Goal: Task Accomplishment & Management: Manage account settings

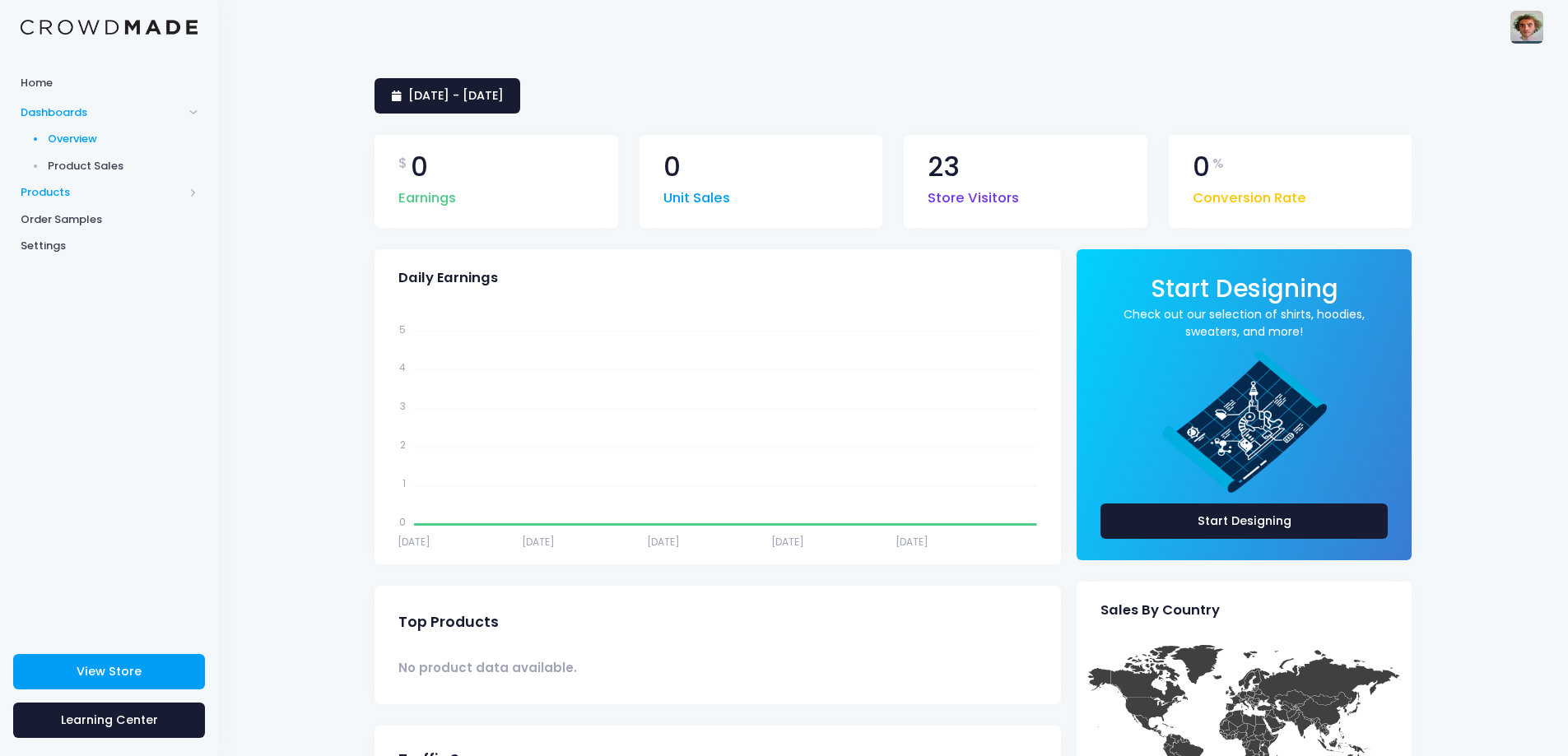
click at [98, 197] on span "Products" at bounding box center [102, 192] width 163 height 16
click at [125, 193] on span "Product Editor" at bounding box center [122, 192] width 150 height 16
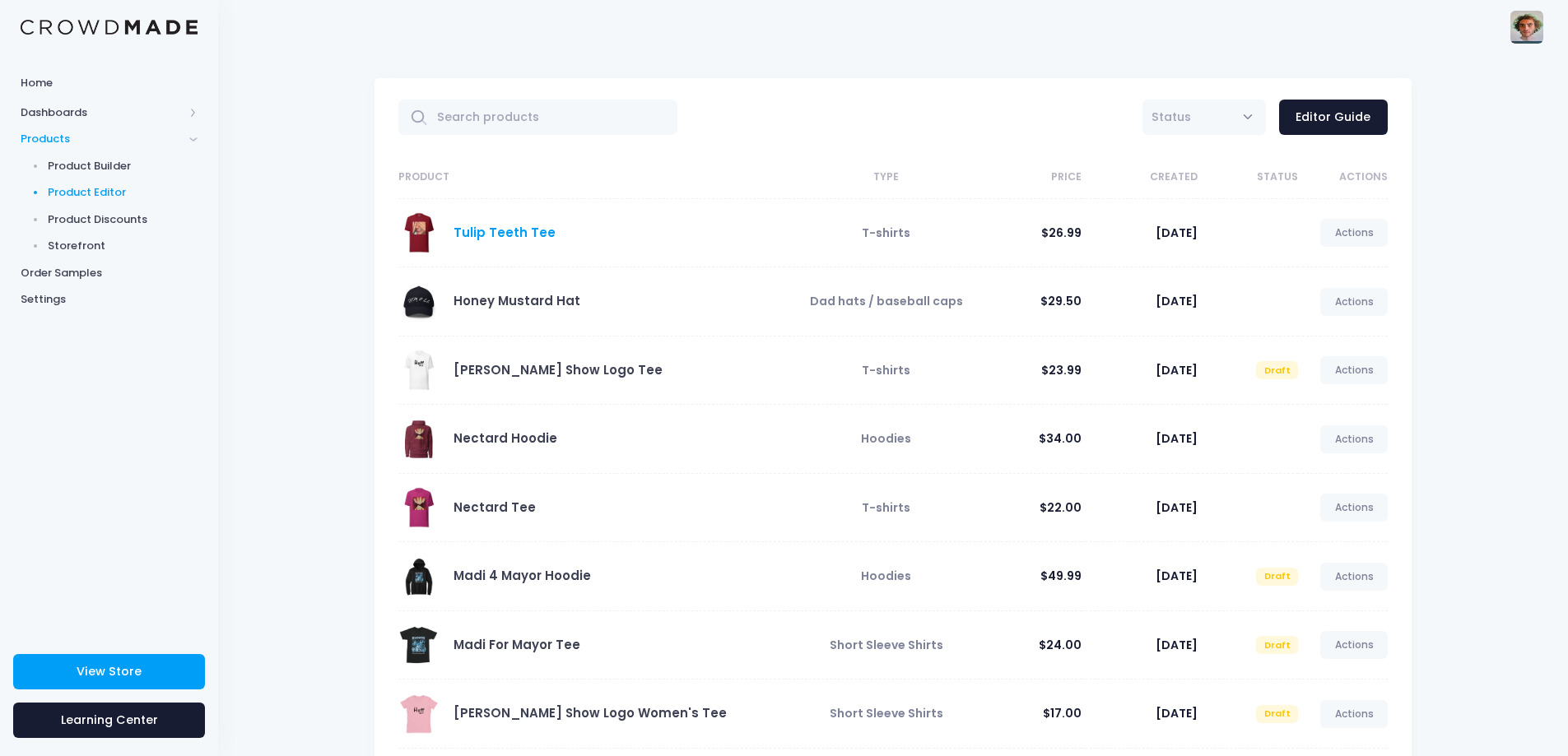
click at [525, 231] on link "Tulip Teeth Tee" at bounding box center [504, 232] width 102 height 17
click at [1338, 236] on link "Actions" at bounding box center [1354, 232] width 68 height 28
click at [1315, 260] on link "Edit" at bounding box center [1336, 272] width 87 height 29
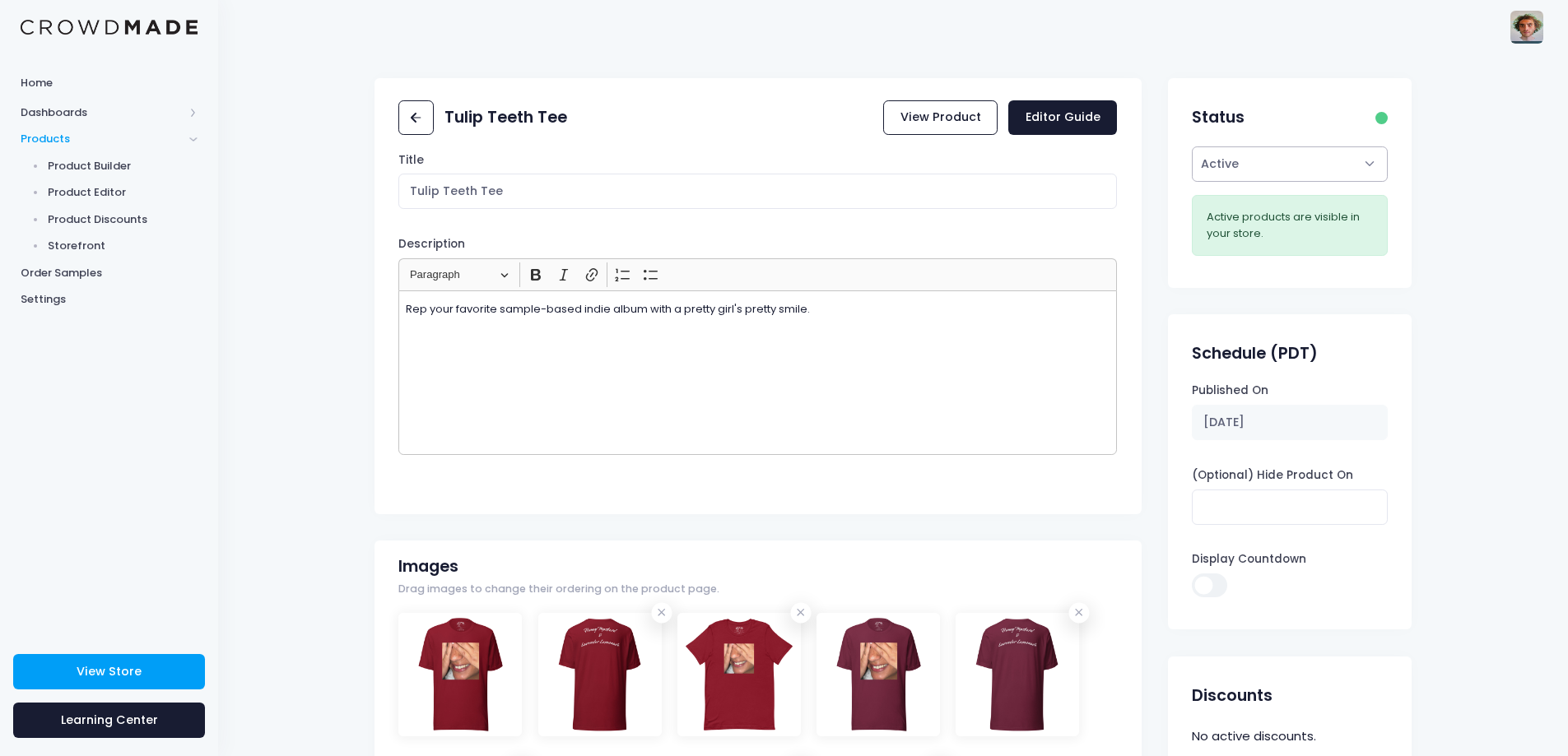
click at [1234, 176] on select "Active Draft" at bounding box center [1290, 165] width 195 height 36
select select "draft"
click at [1192, 182] on select "Active Draft" at bounding box center [1290, 165] width 195 height 36
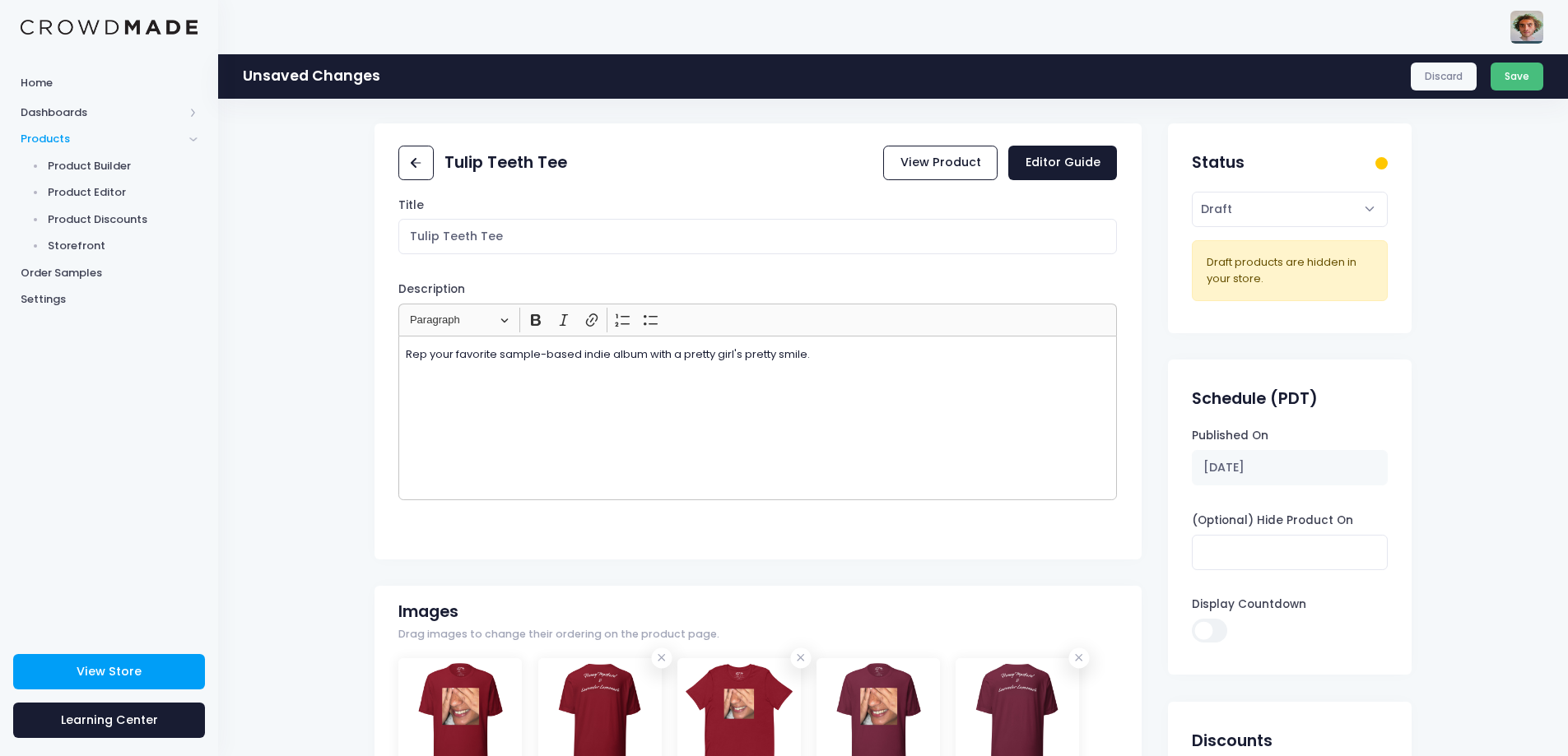
click at [1505, 77] on button "Save" at bounding box center [1517, 76] width 53 height 28
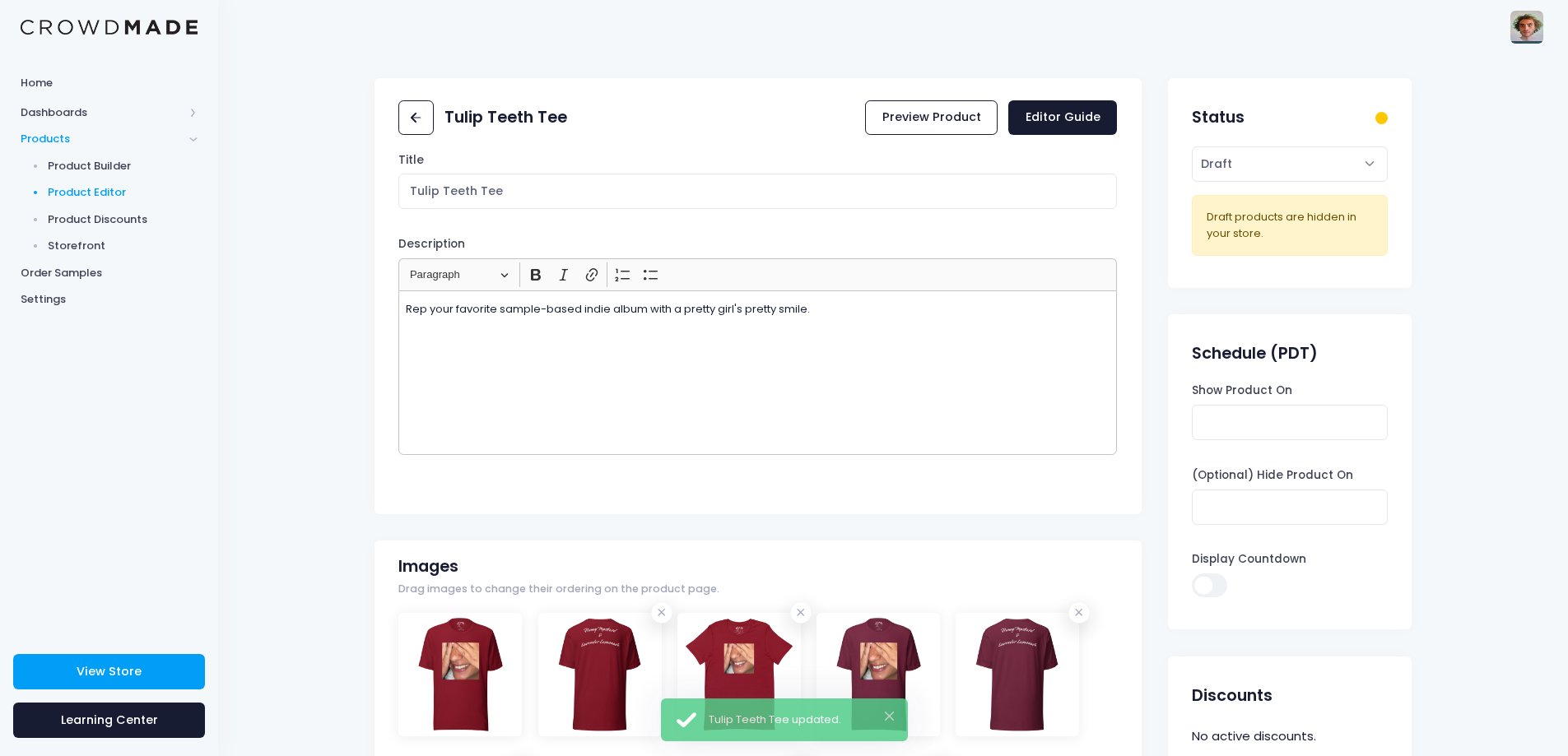
click at [103, 189] on span "Product Editor" at bounding box center [122, 192] width 150 height 16
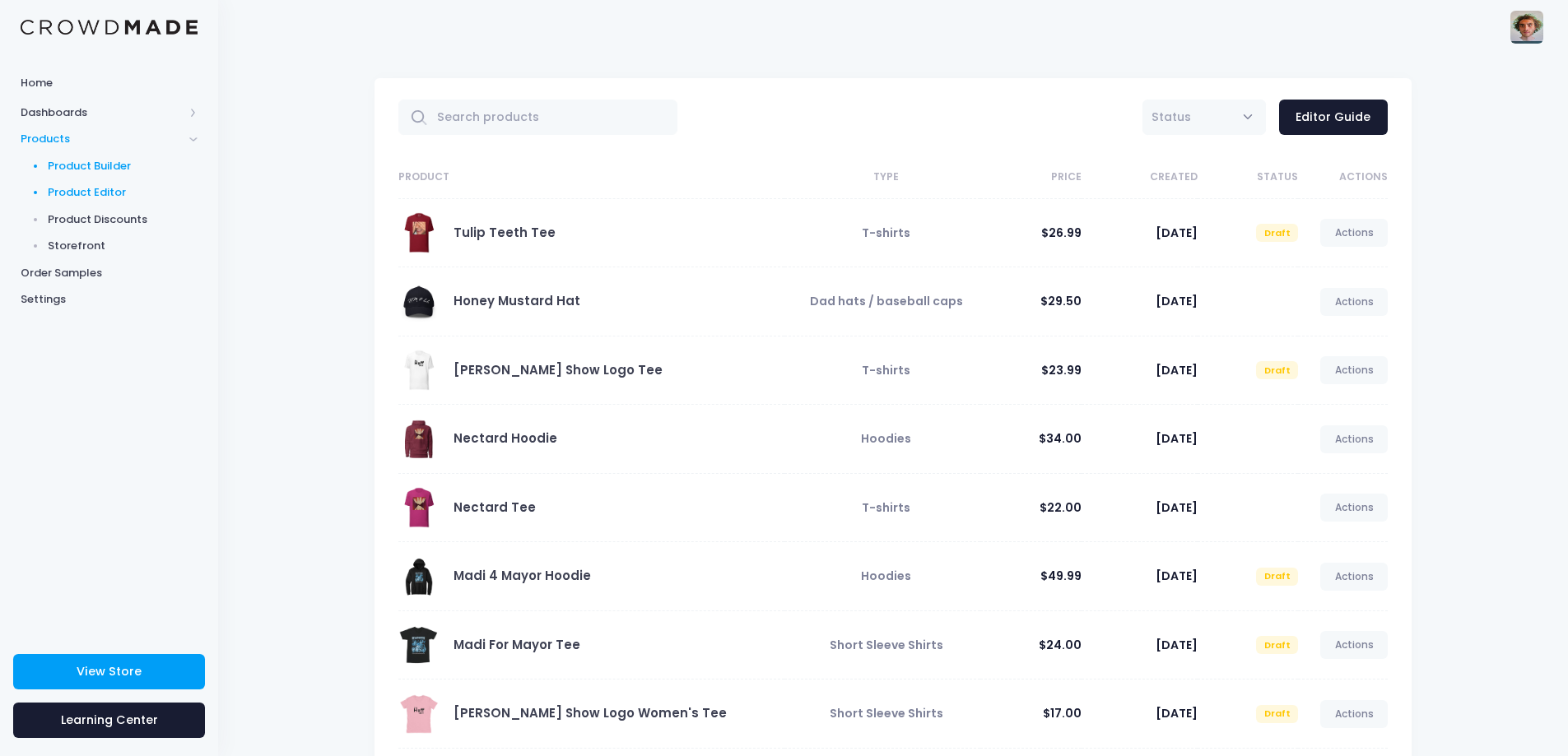
click at [121, 160] on span "Product Builder" at bounding box center [122, 165] width 150 height 16
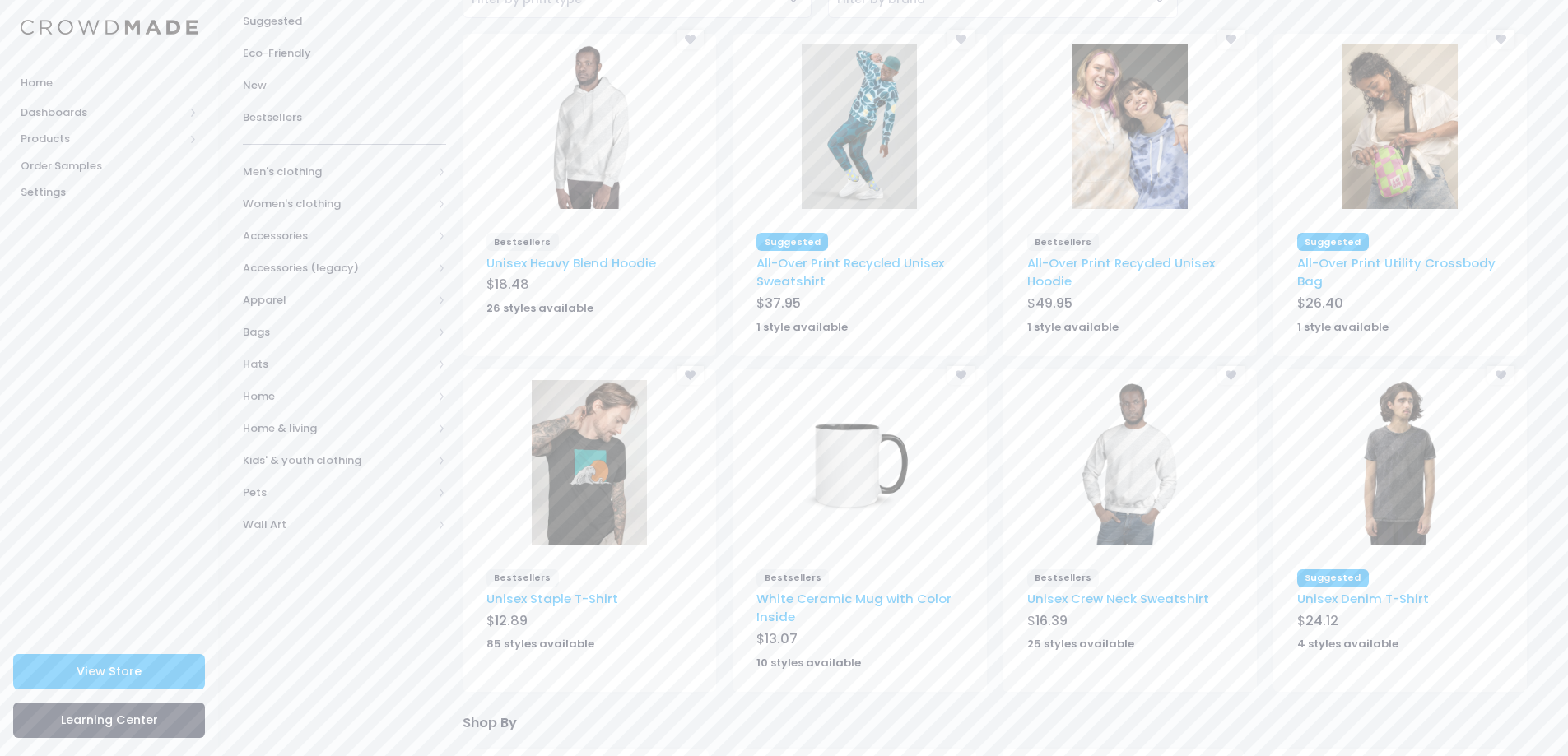
scroll to position [165, 0]
click at [600, 595] on link "Unisex Staple T-Shirt" at bounding box center [552, 596] width 132 height 17
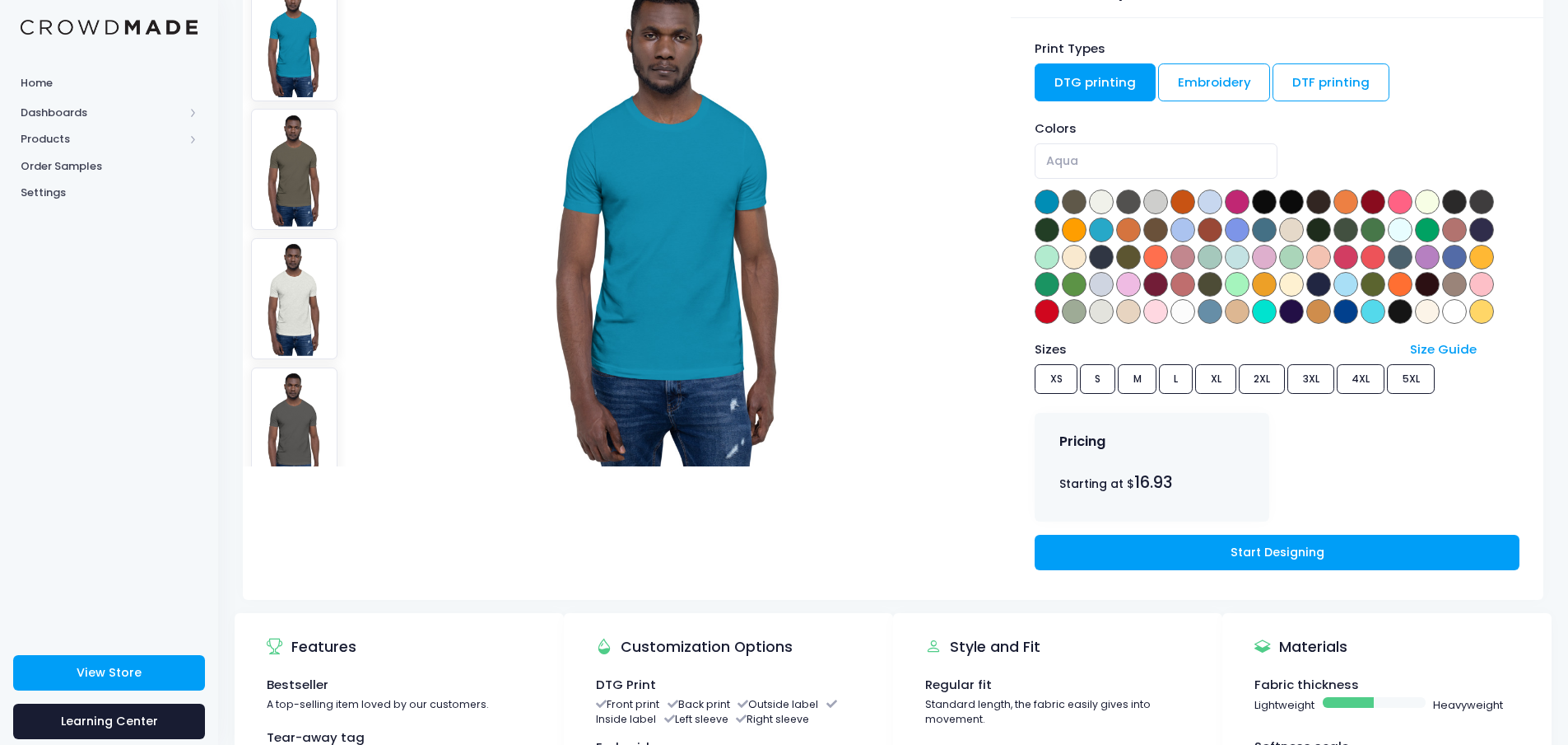
scroll to position [165, 0]
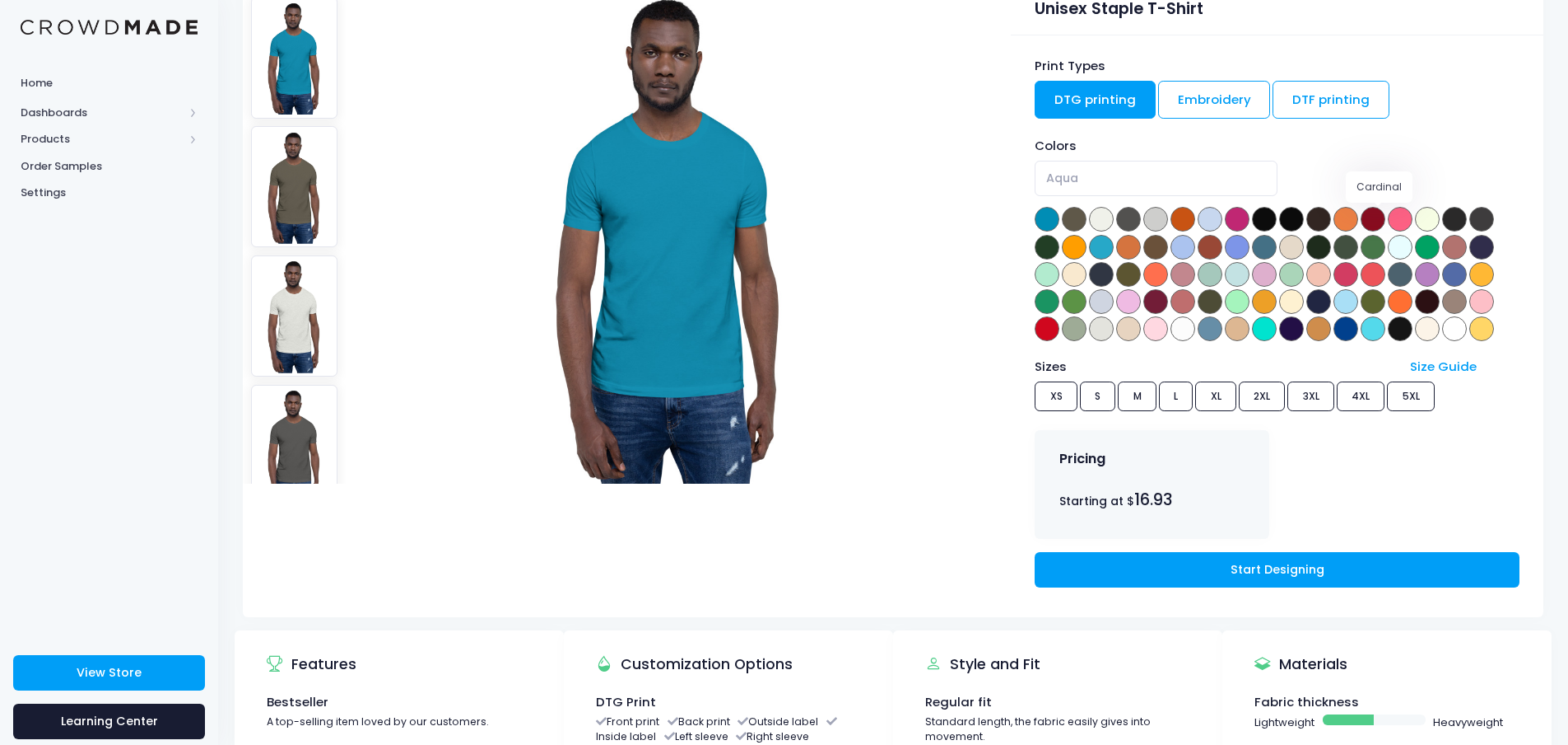
click at [1375, 218] on span at bounding box center [1373, 218] width 25 height 25
select select "Cardinal"
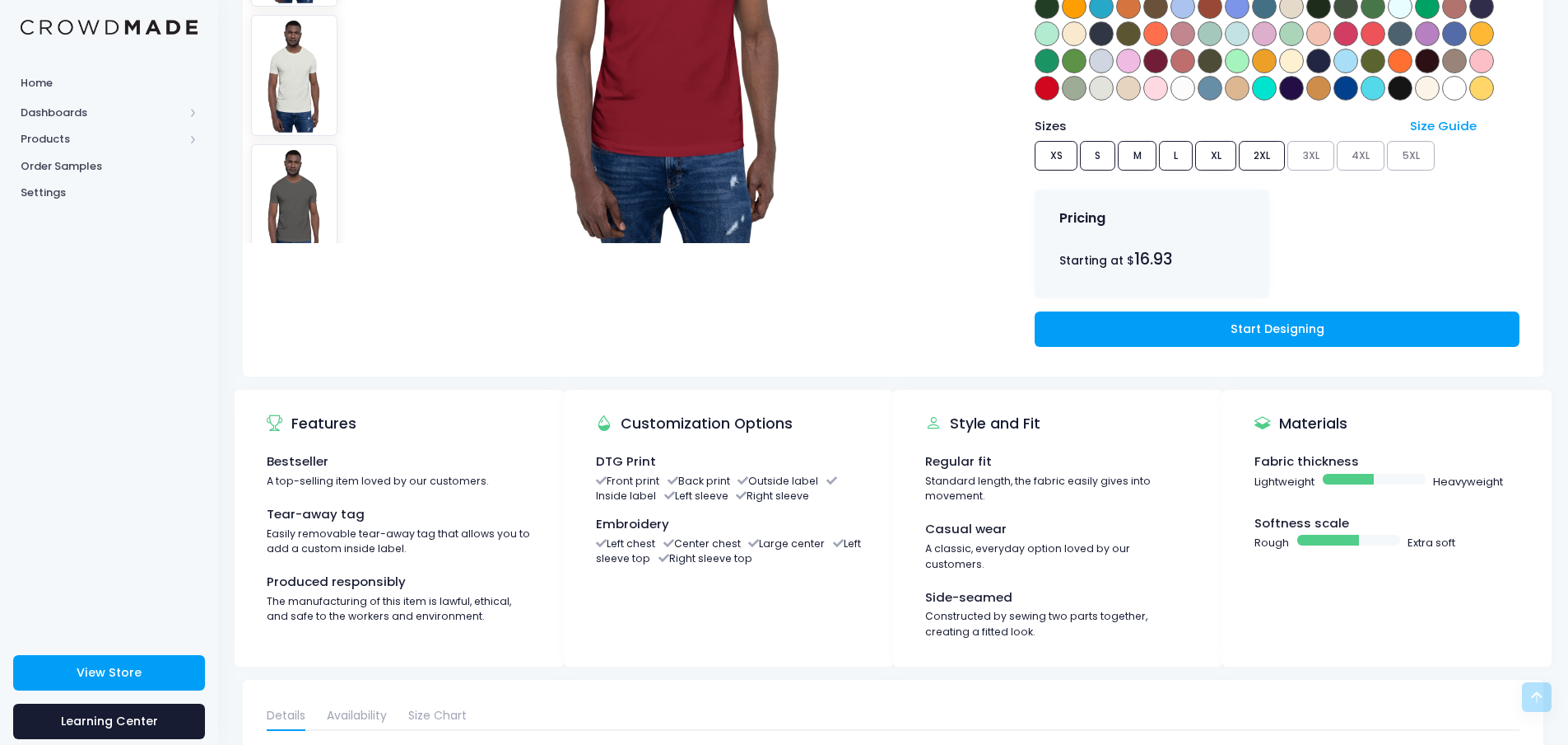
scroll to position [412, 0]
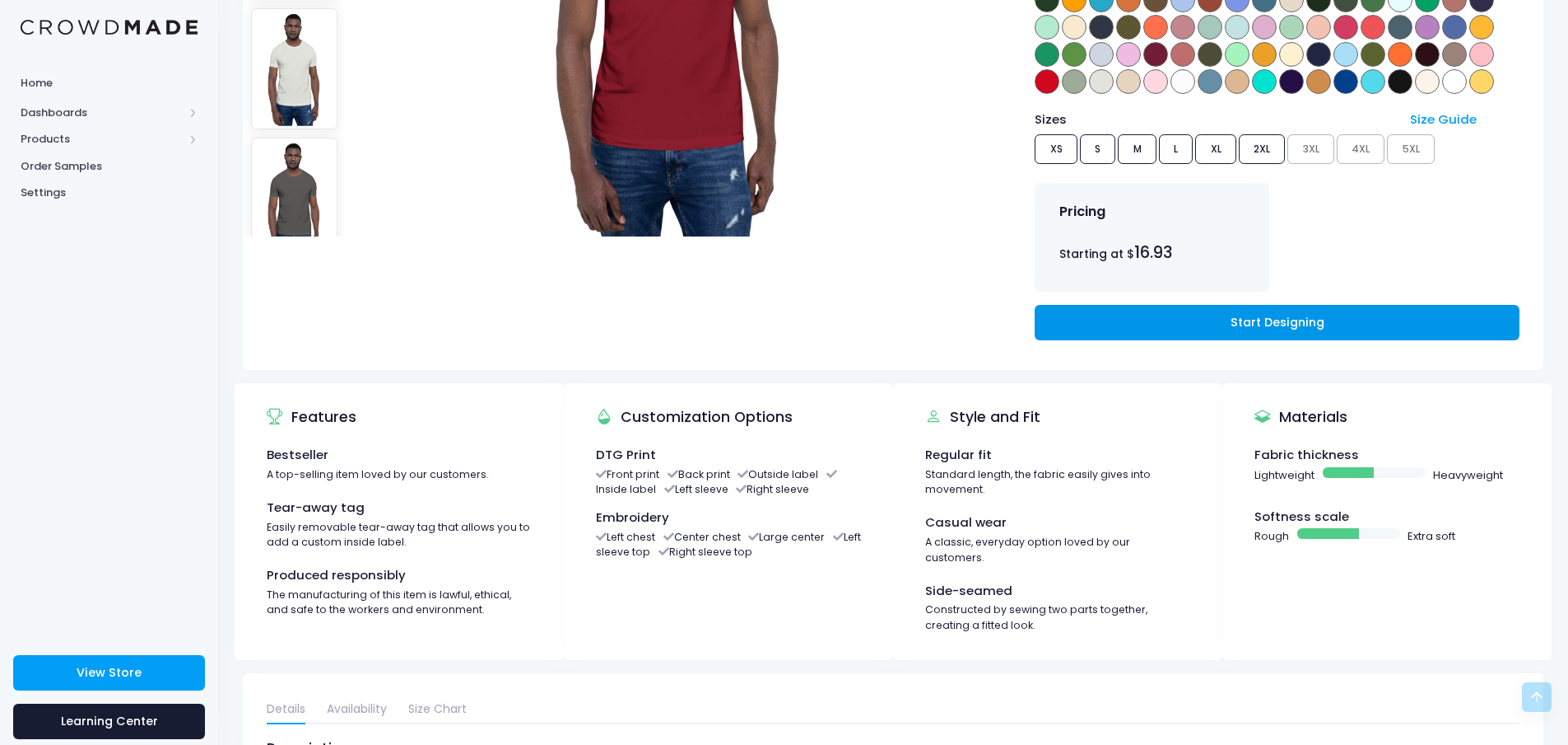
click at [1159, 325] on link "Start Designing" at bounding box center [1277, 323] width 484 height 36
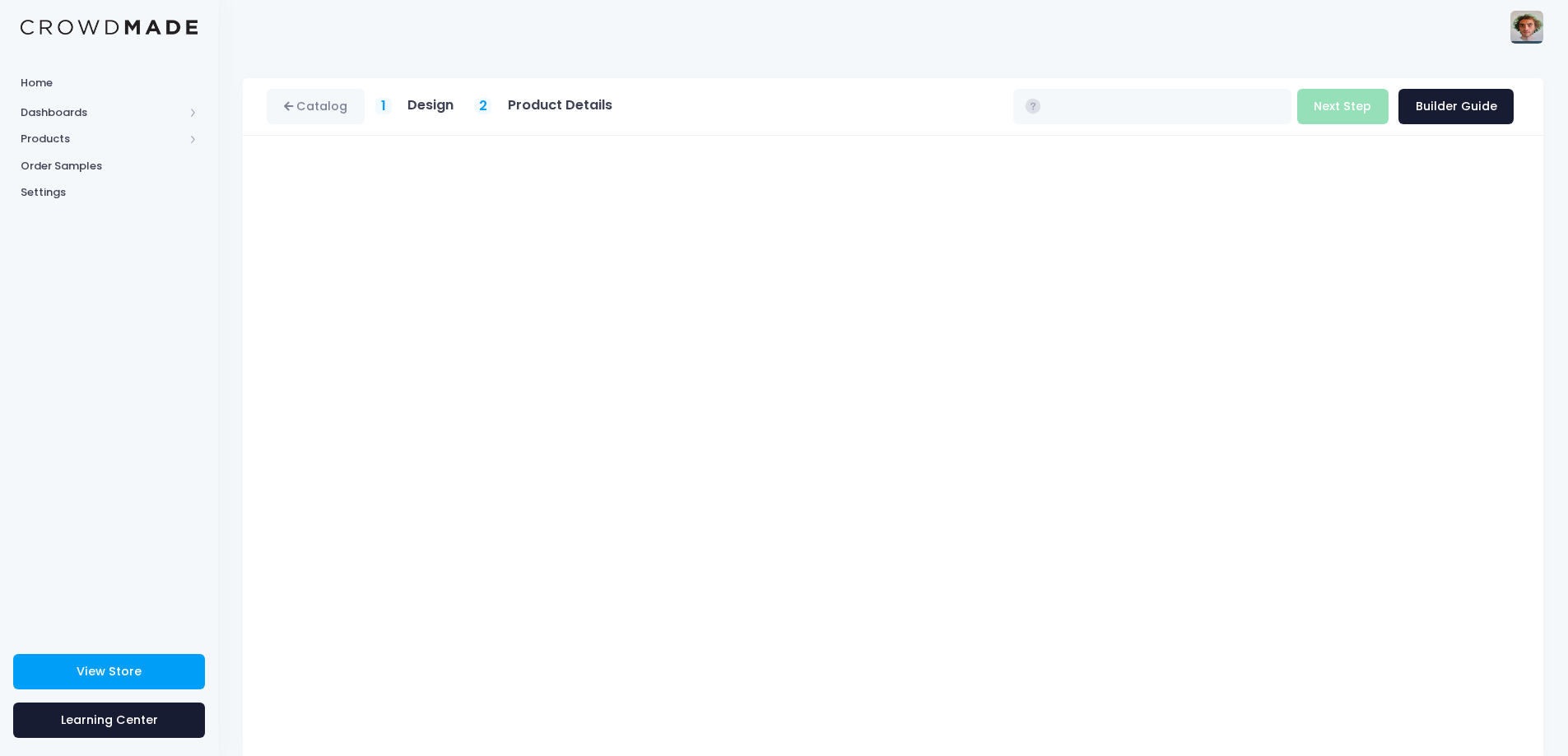
type input "$16.93 - $22.73"
click at [96, 109] on span "Dashboards" at bounding box center [102, 112] width 163 height 16
click at [74, 193] on span "Products" at bounding box center [102, 192] width 163 height 16
click at [111, 193] on span "Product Editor" at bounding box center [122, 192] width 150 height 16
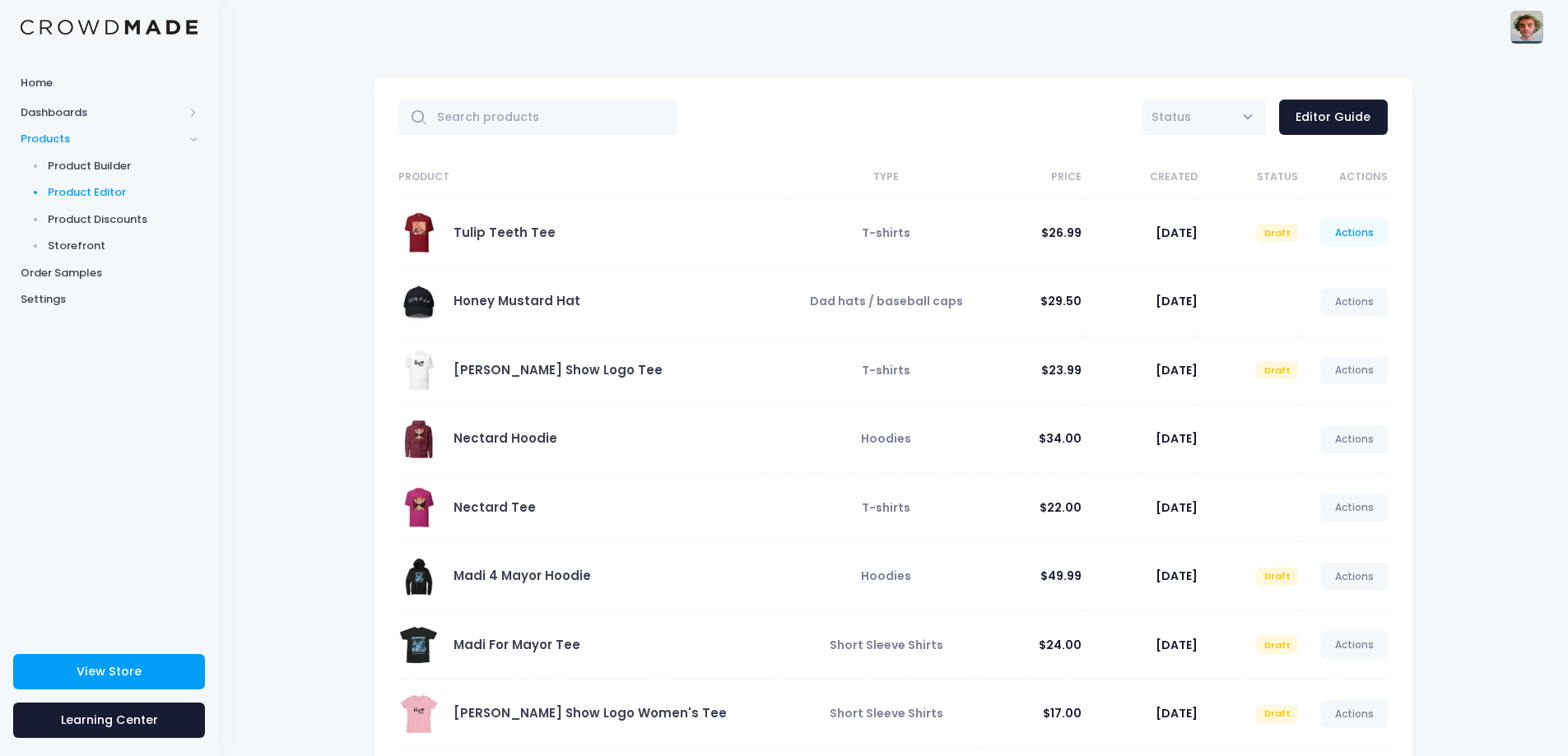
click at [1364, 232] on link "Actions" at bounding box center [1354, 232] width 68 height 28
click at [1335, 269] on link "Edit" at bounding box center [1336, 272] width 87 height 29
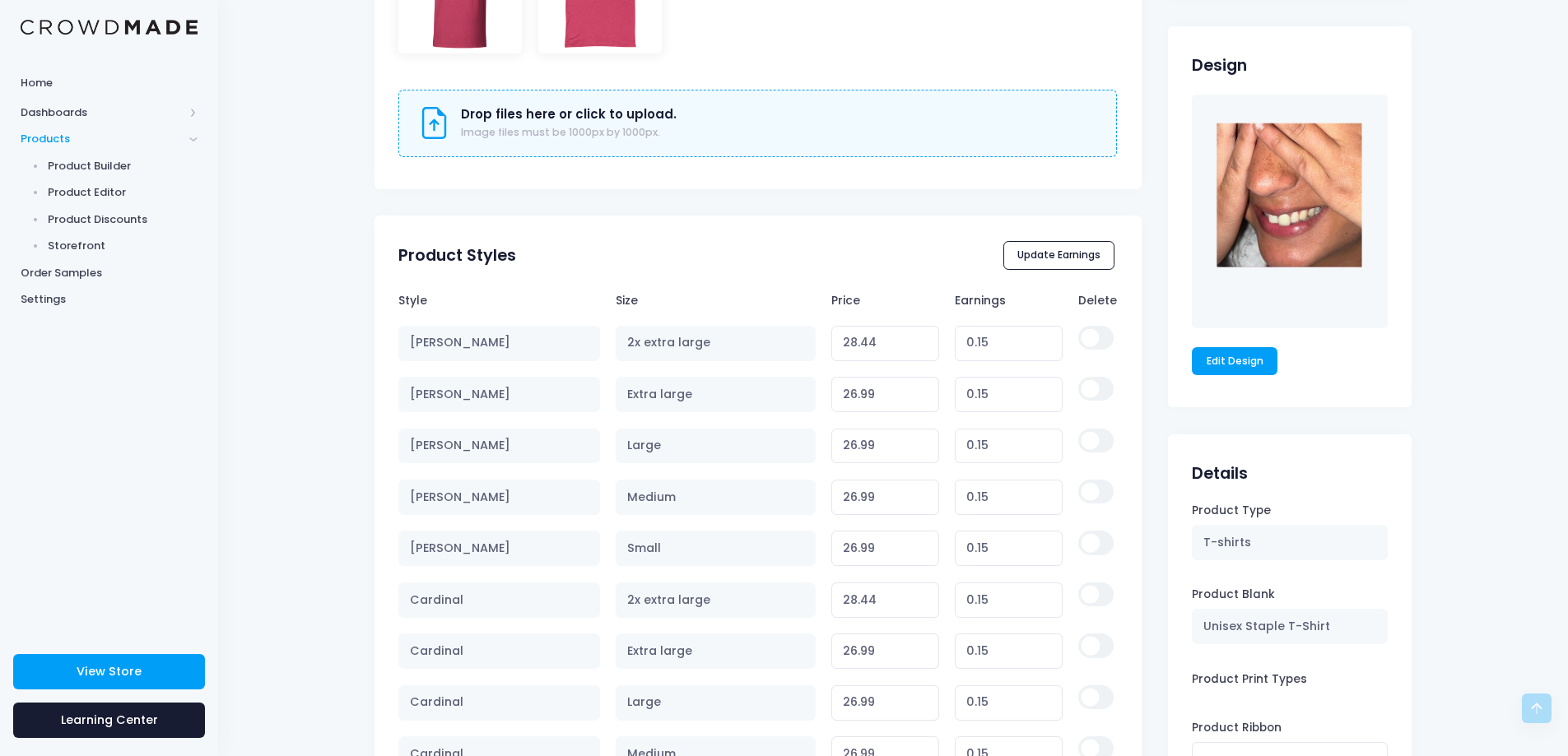
scroll to position [988, 0]
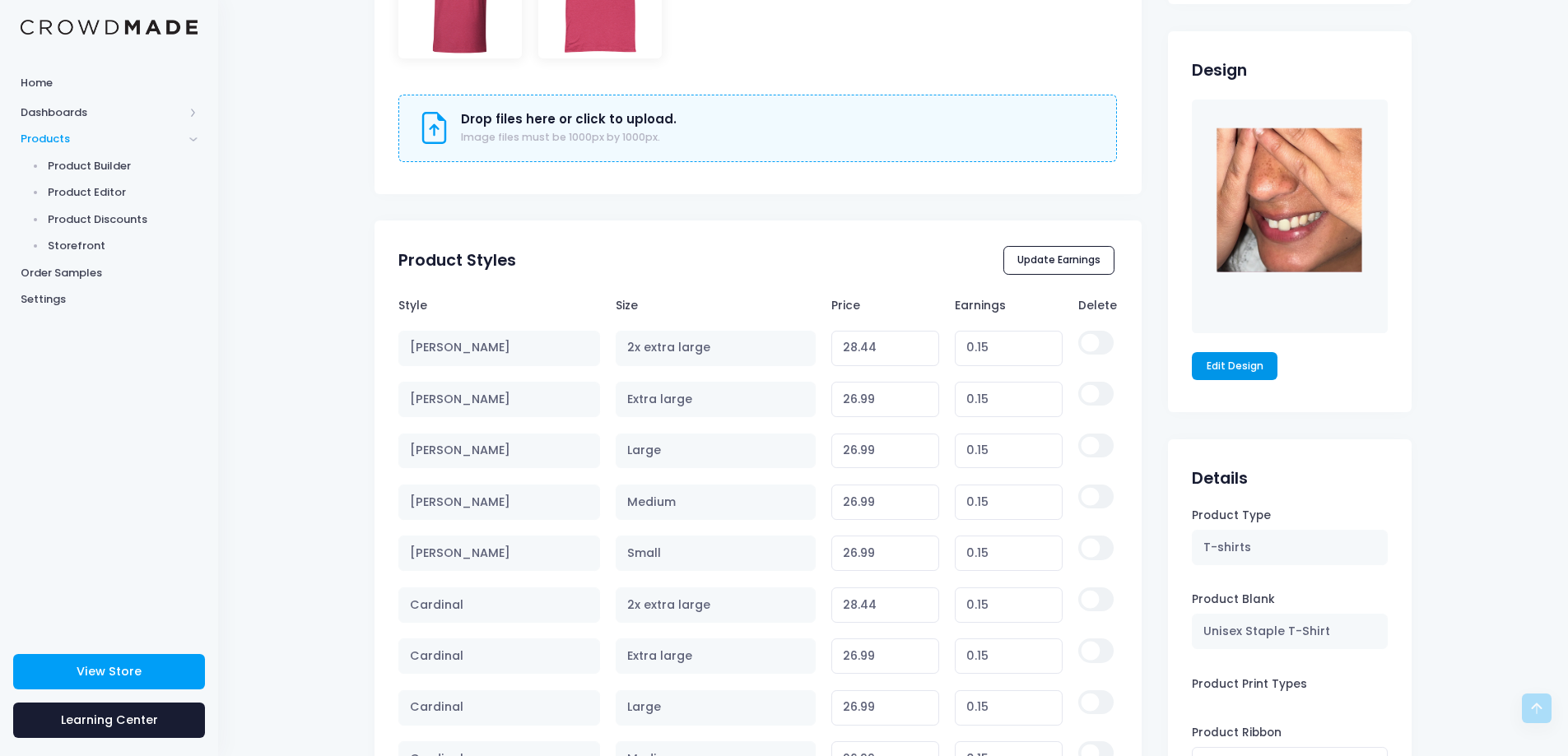
click at [1258, 367] on link "Edit Design" at bounding box center [1234, 366] width 86 height 28
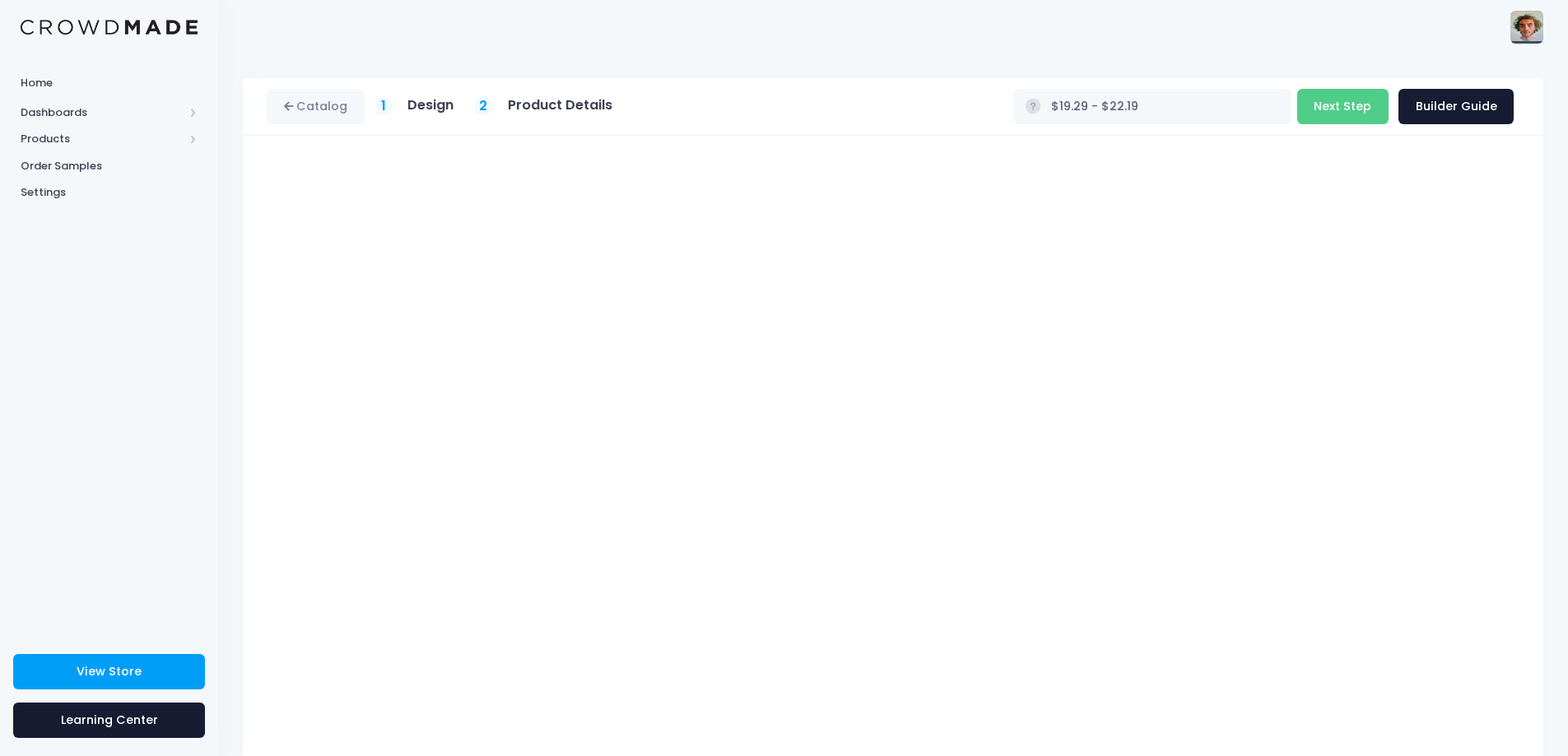
type input "$24.29 - $27.19"
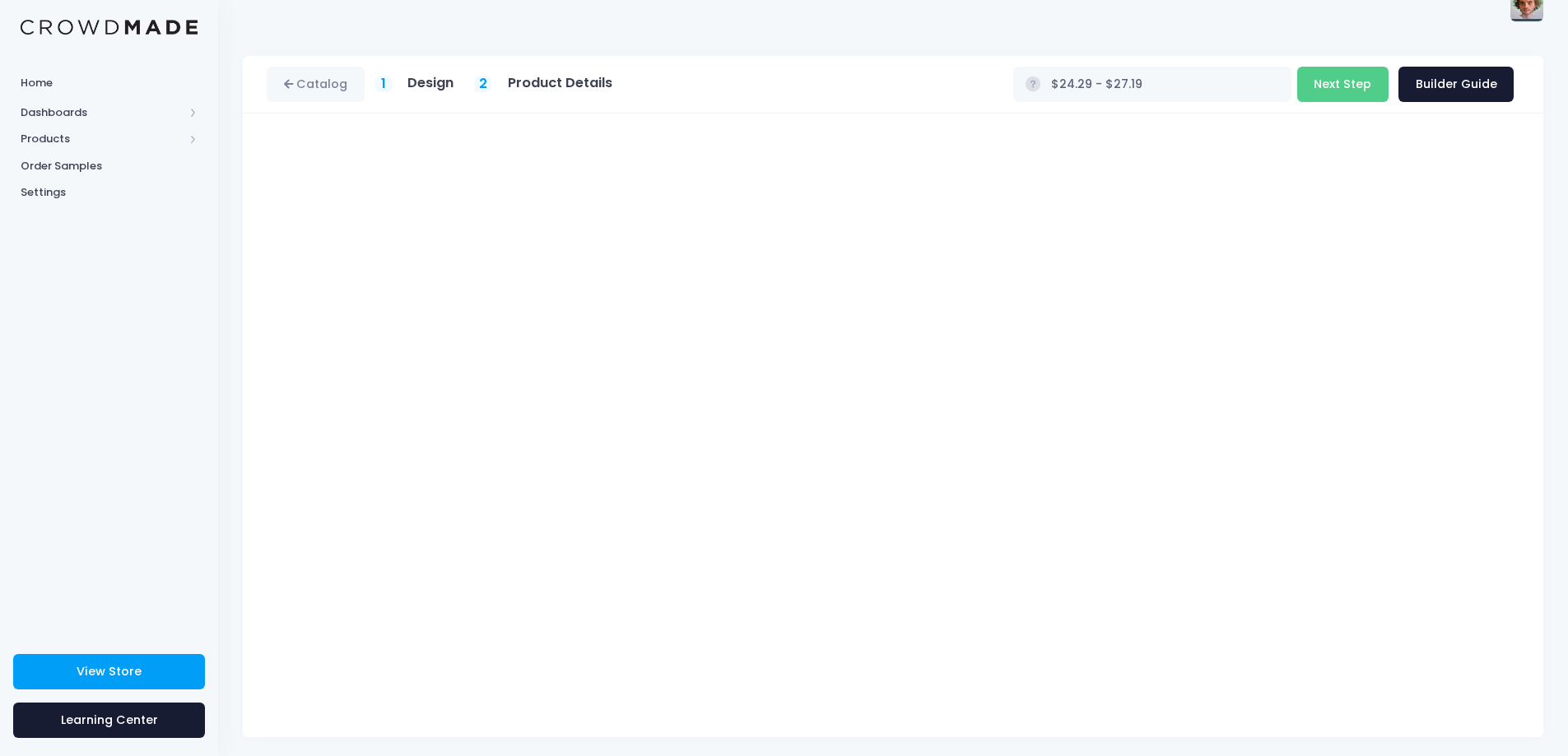
scroll to position [28, 0]
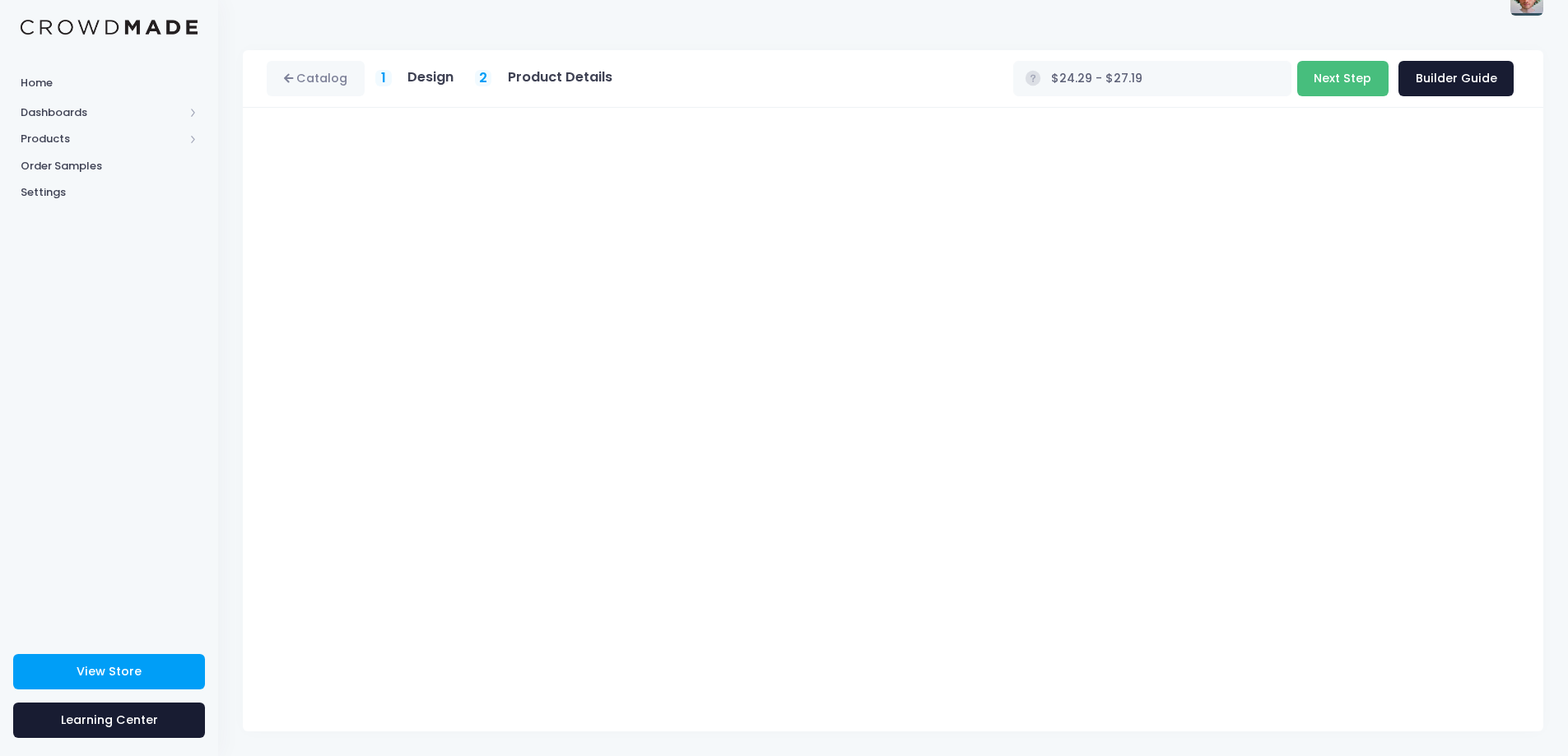
click at [1355, 87] on button "Next Step" at bounding box center [1343, 79] width 92 height 36
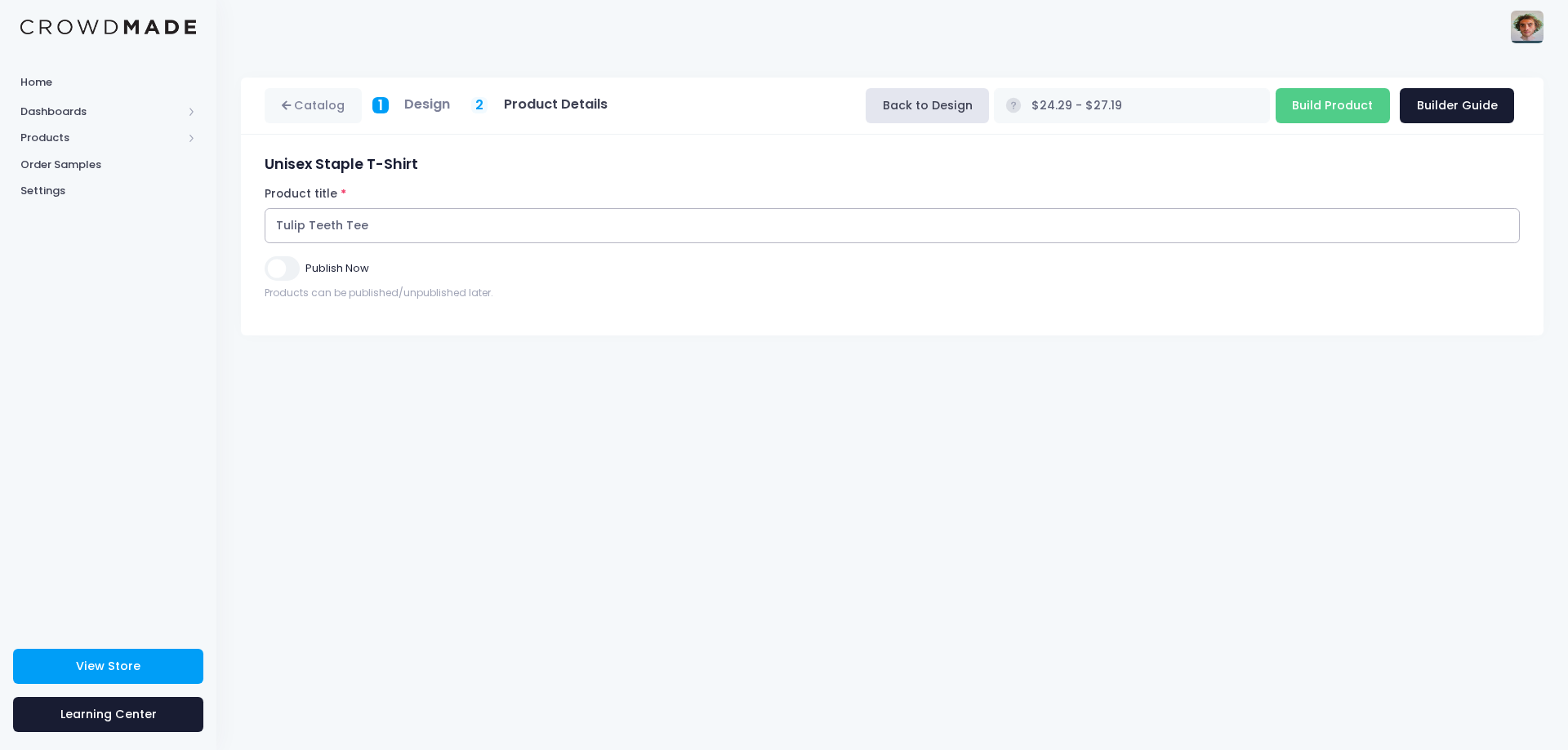
drag, startPoint x: 337, startPoint y: 223, endPoint x: 295, endPoint y: 226, distance: 42.1
click at [295, 226] on input "Tulip Teeth Tee" at bounding box center [892, 226] width 1255 height 35
click at [333, 223] on input "Tulip Teeth Tee" at bounding box center [892, 226] width 1255 height 35
drag, startPoint x: 337, startPoint y: 226, endPoint x: 224, endPoint y: 226, distance: 113.0
click at [224, 226] on div "Catalog 1 Design 2 $" at bounding box center [892, 206] width 1352 height 258
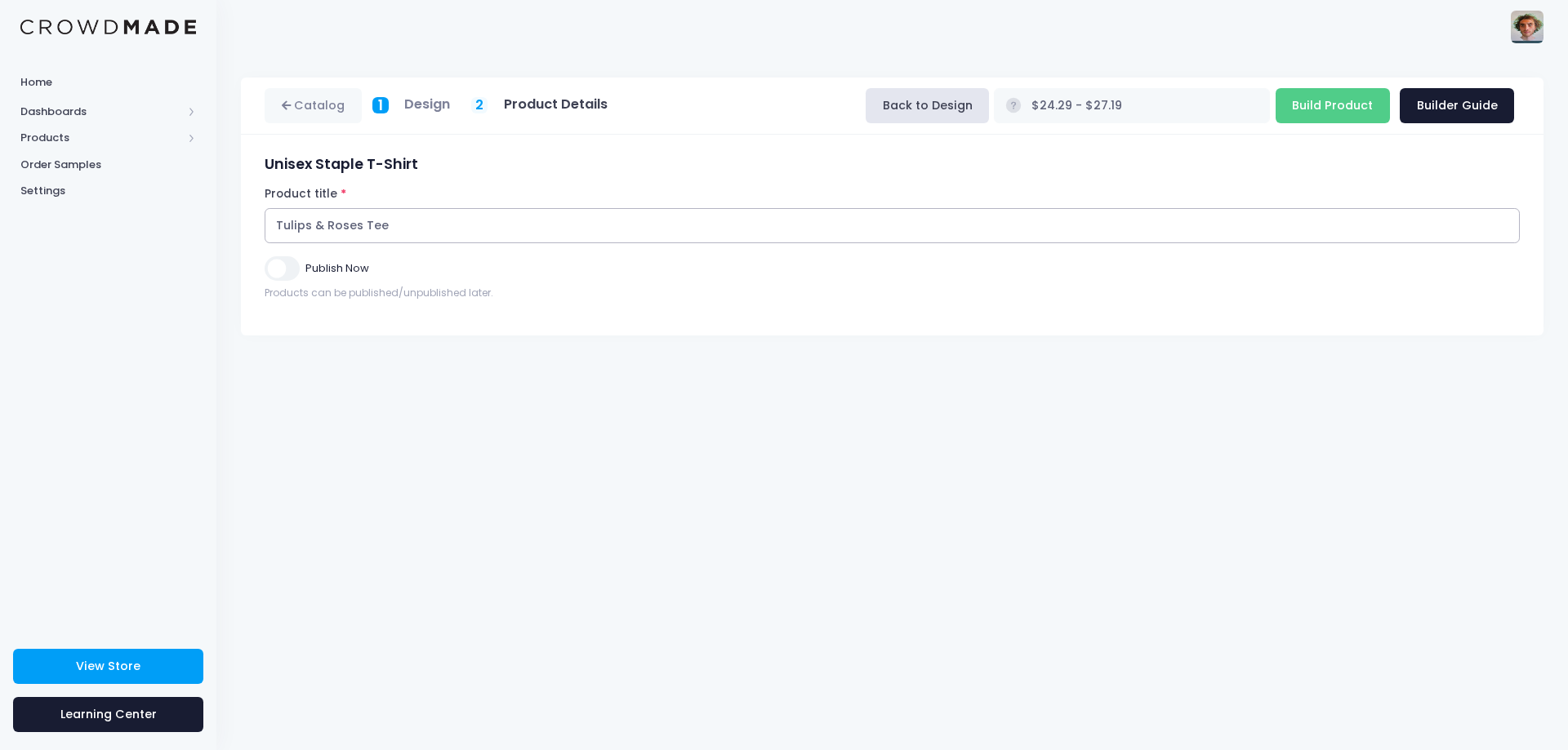
type input "Tulips & Roses Tee"
click at [275, 264] on input "Publish Now" at bounding box center [281, 268] width 35 height 24
checkbox input "true"
click at [1314, 113] on input "Build Product" at bounding box center [1333, 106] width 115 height 35
type input "Building product..."
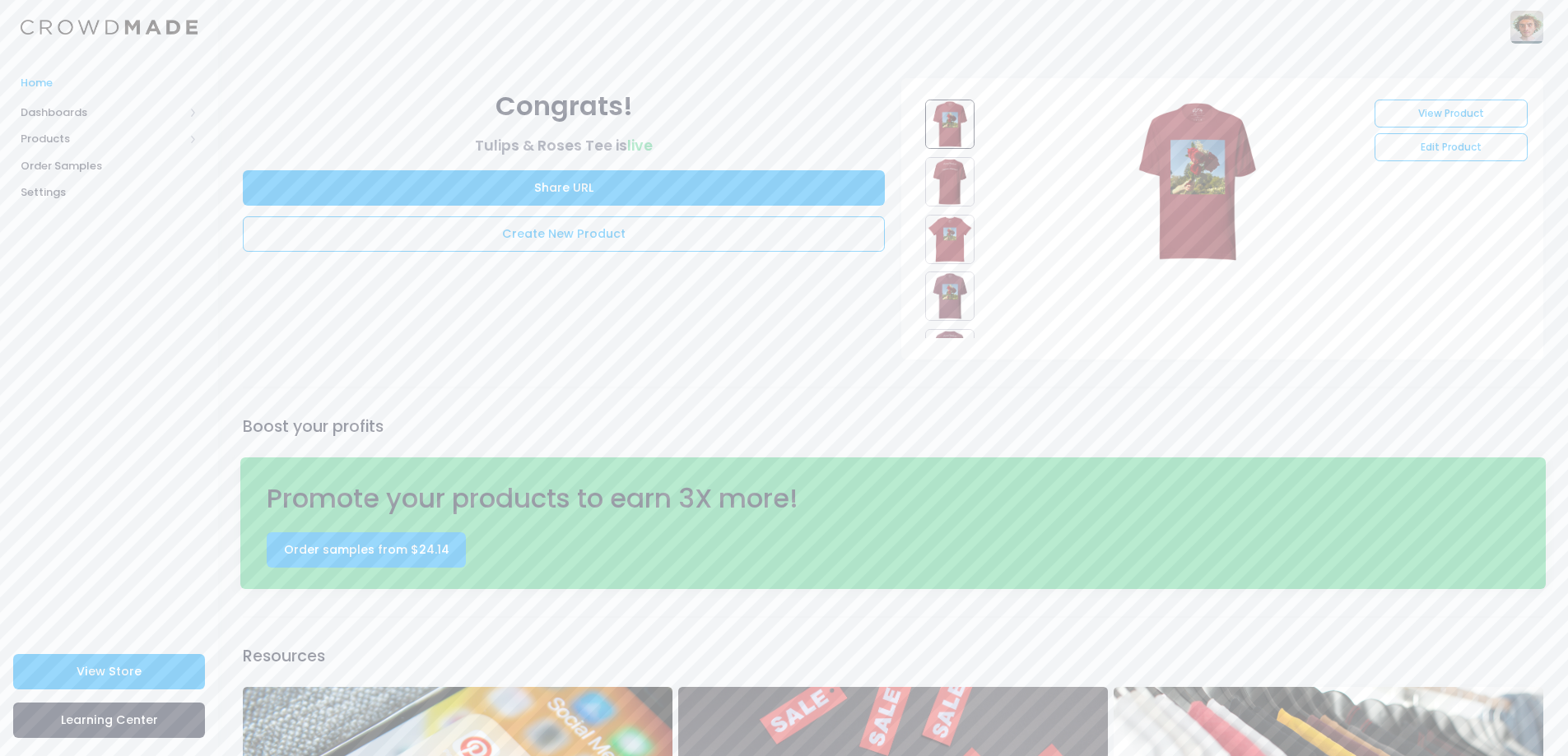
click at [114, 86] on span "Home" at bounding box center [109, 82] width 177 height 16
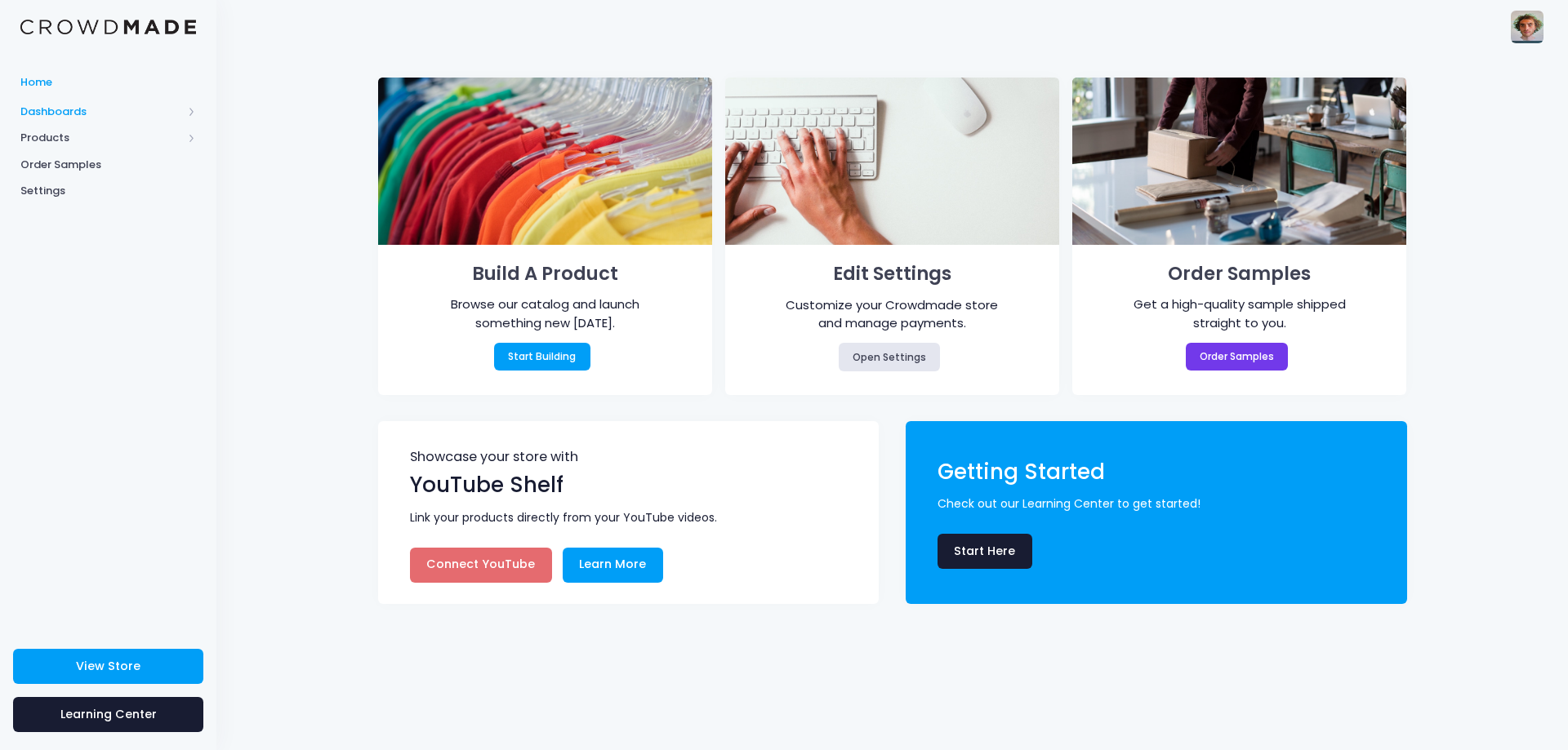
click at [98, 104] on span "Dashboards" at bounding box center [101, 111] width 162 height 16
click at [93, 189] on span "Products" at bounding box center [101, 190] width 162 height 16
click at [99, 265] on span "Order Samples" at bounding box center [108, 270] width 175 height 16
click at [133, 241] on span "Storefront" at bounding box center [121, 243] width 149 height 16
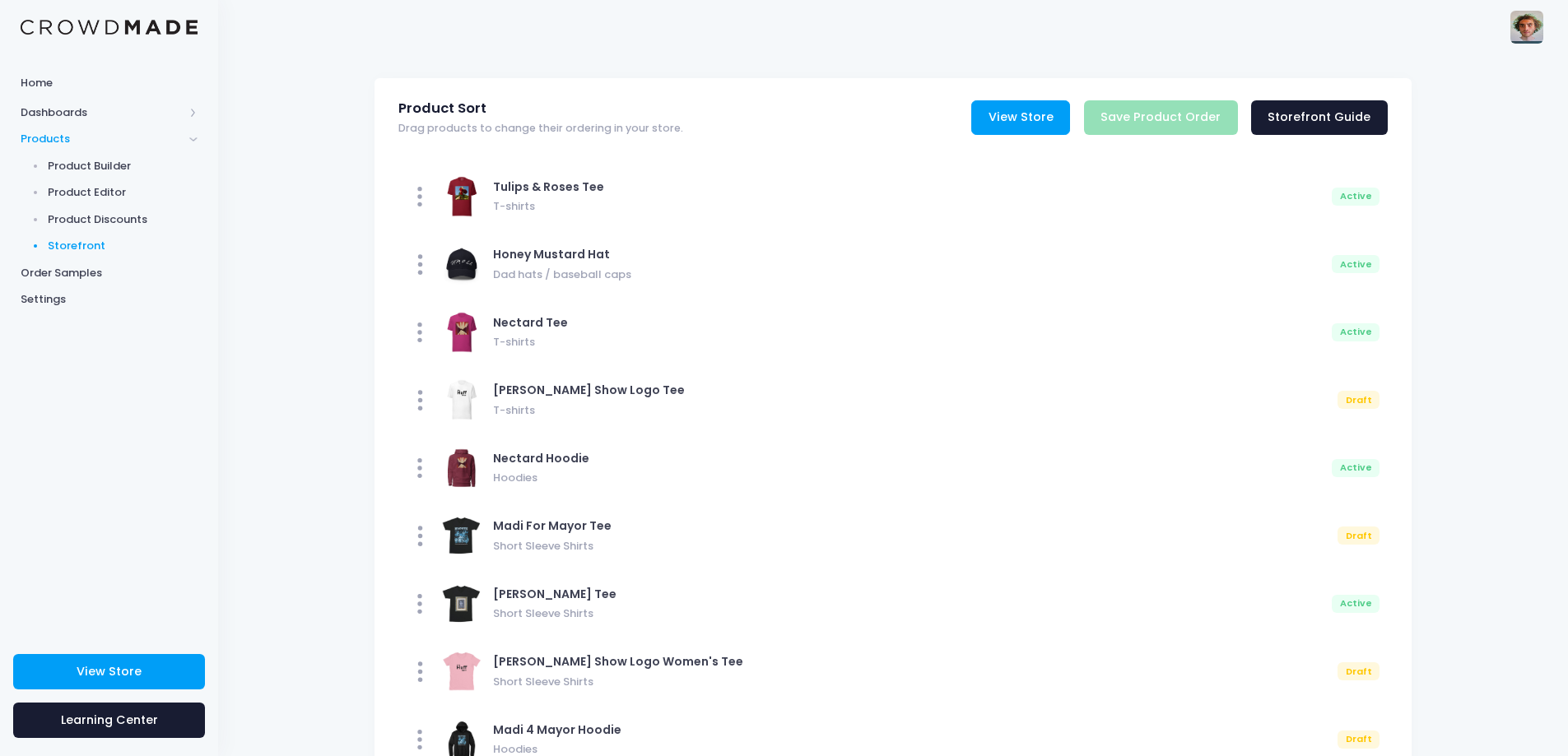
click at [1055, 119] on link "View Store" at bounding box center [1020, 118] width 98 height 36
click at [98, 186] on span "Product Editor" at bounding box center [122, 192] width 150 height 16
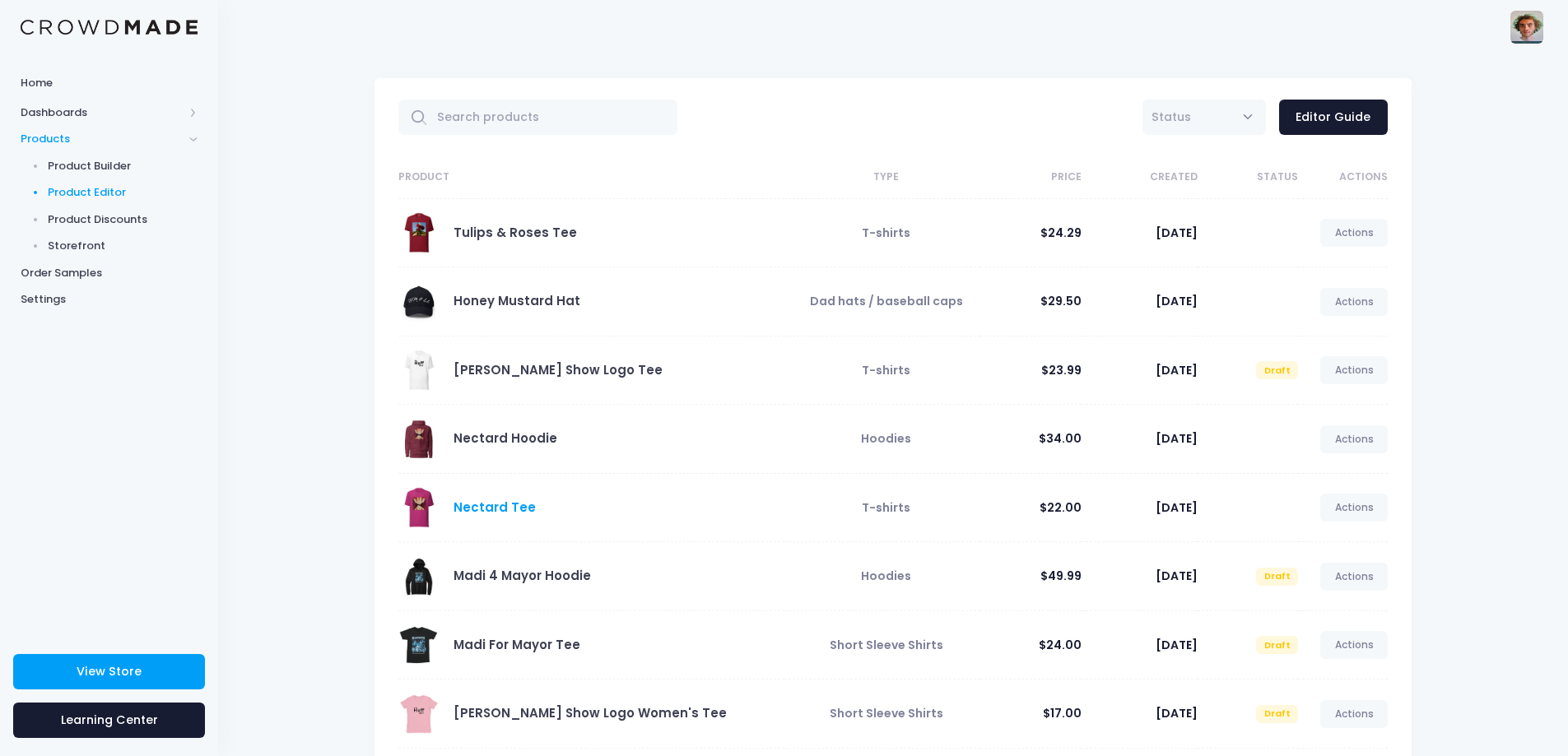
click at [501, 506] on link "Nectard Tee" at bounding box center [494, 507] width 82 height 17
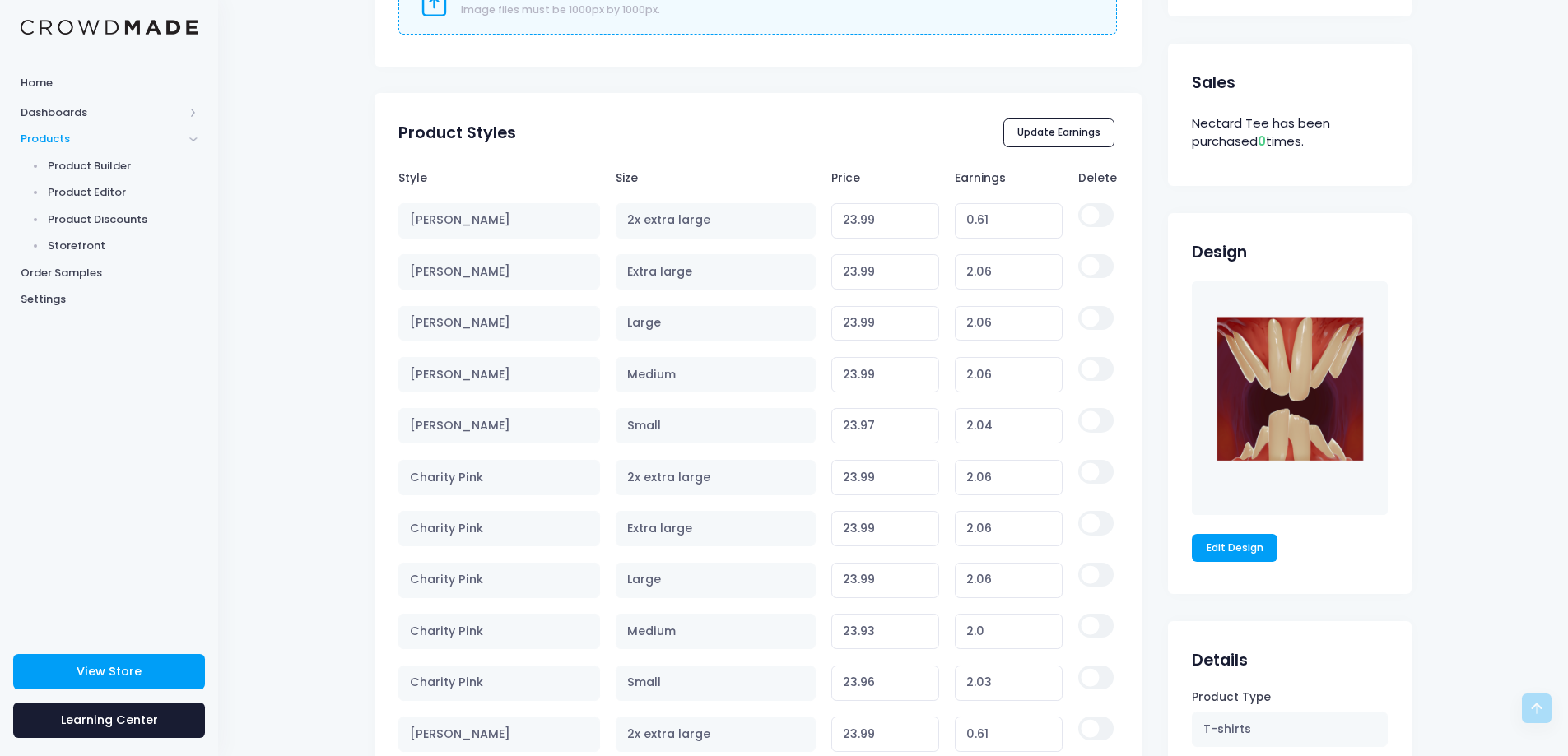
scroll to position [823, 0]
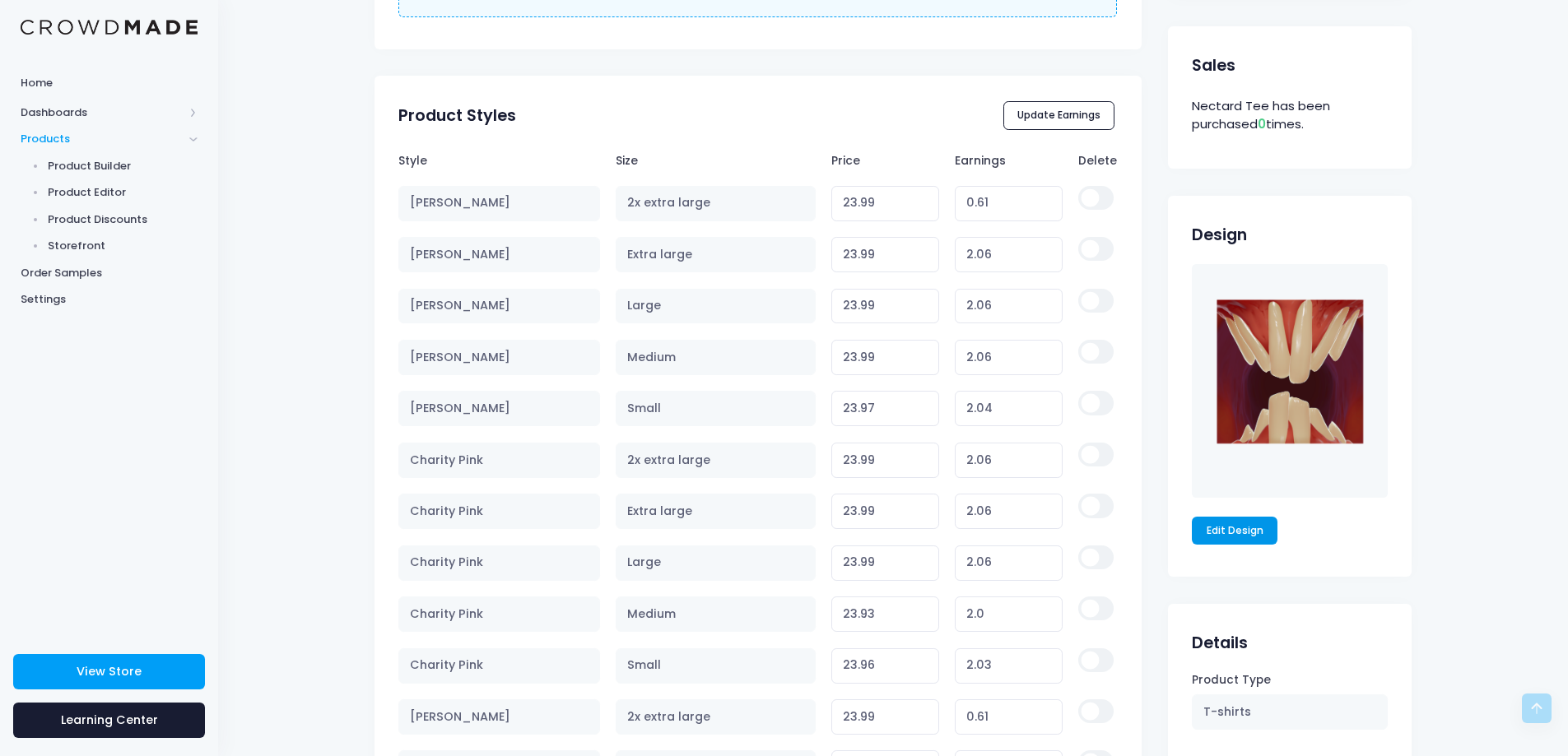
click at [1256, 535] on link "Edit Design" at bounding box center [1234, 530] width 86 height 28
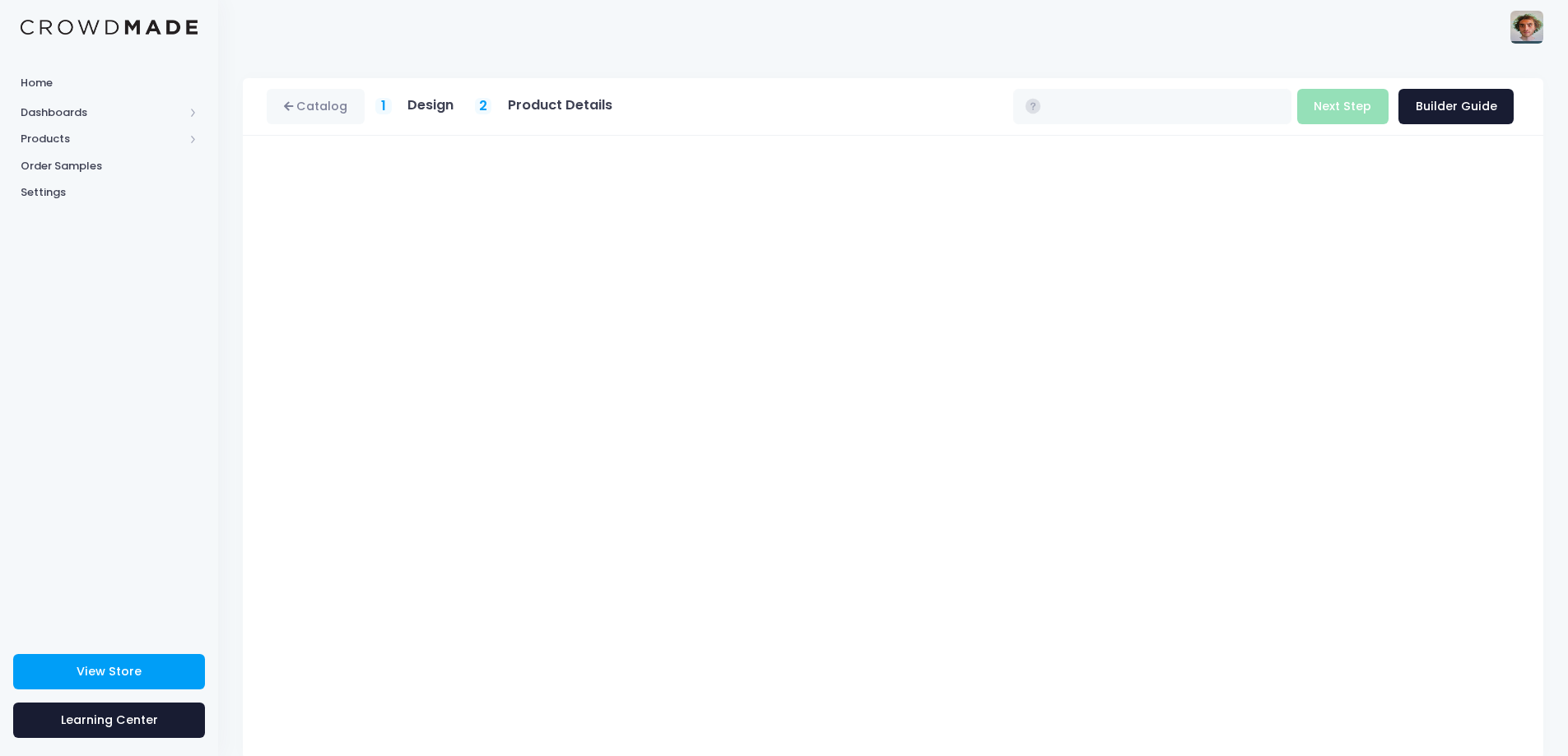
type input "$24.21 - $25.66"
click at [1322, 109] on button "Next Step" at bounding box center [1343, 107] width 92 height 36
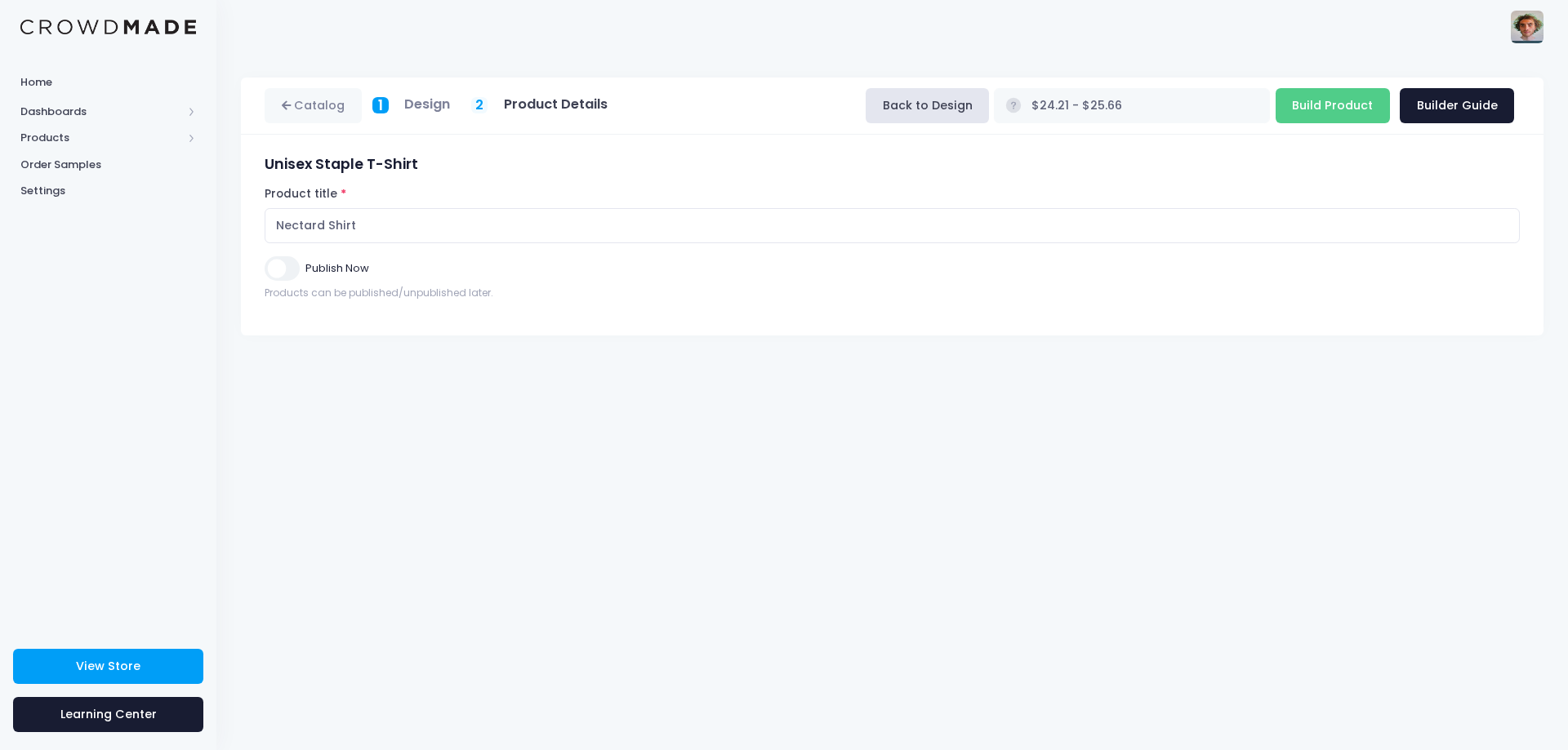
click at [271, 268] on input "Publish Now" at bounding box center [281, 268] width 35 height 24
checkbox input "true"
click at [1319, 104] on input "Build Product" at bounding box center [1333, 106] width 115 height 35
type input "Building product..."
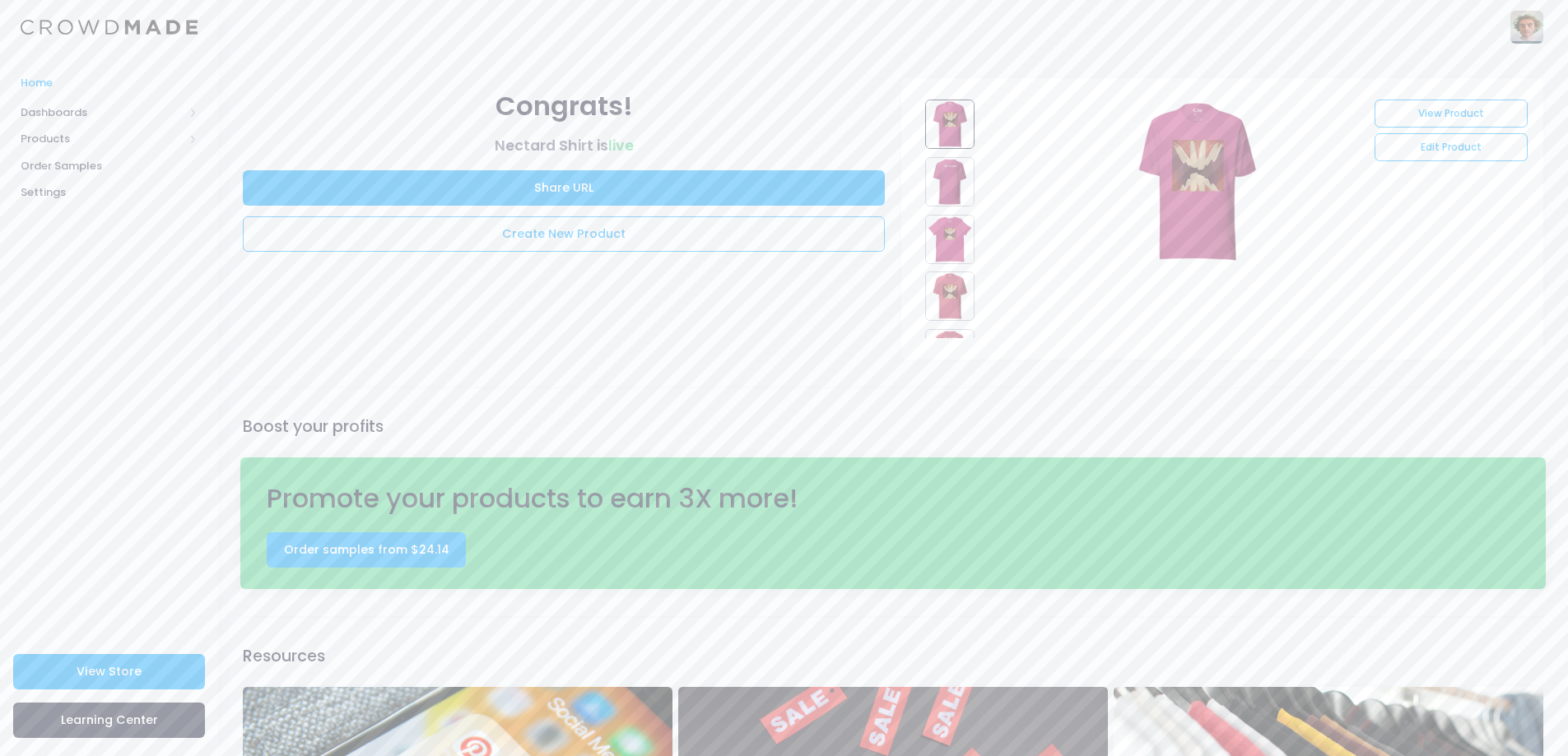
click at [97, 79] on span "Home" at bounding box center [109, 82] width 177 height 16
